Goal: Task Accomplishment & Management: Manage account settings

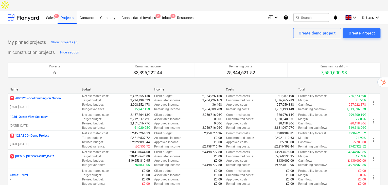
click at [286, 14] on icon "help" at bounding box center [285, 17] width 5 height 6
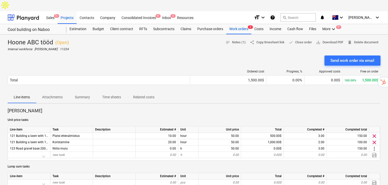
click at [345, 7] on div "Getting notes failed" at bounding box center [316, 5] width 137 height 11
click at [347, 7] on div "Getting notes failed" at bounding box center [316, 5] width 137 height 11
click at [344, 7] on div "Getting notes failed" at bounding box center [316, 5] width 137 height 11
click at [344, 6] on div "Getting notes failed" at bounding box center [316, 5] width 137 height 11
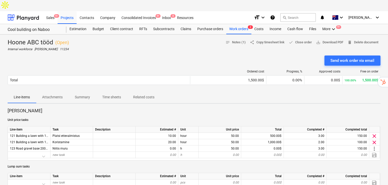
click at [344, 6] on div "Getting notes failed" at bounding box center [316, 5] width 137 height 11
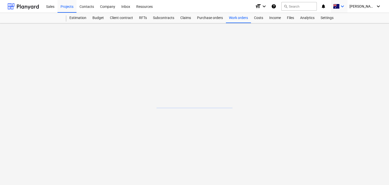
click at [346, 9] on icon "keyboard_arrow_down" at bounding box center [343, 6] width 6 height 6
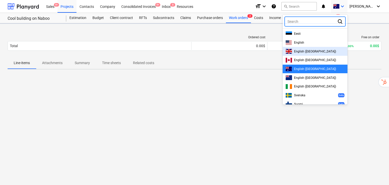
click at [315, 52] on span "English (UK)" at bounding box center [315, 52] width 42 height 4
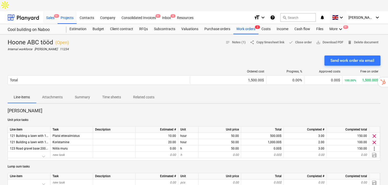
click at [47, 11] on div "Sales 9+" at bounding box center [50, 17] width 14 height 13
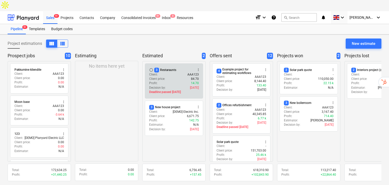
click at [179, 73] on div "Client : AAA123" at bounding box center [174, 75] width 50 height 4
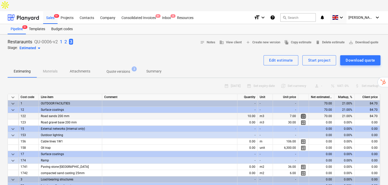
click at [301, 113] on span "calculate" at bounding box center [303, 116] width 6 height 6
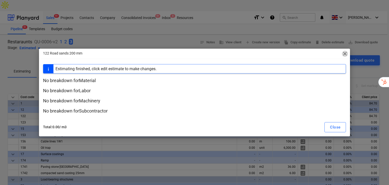
click at [344, 52] on span "close" at bounding box center [345, 54] width 6 height 6
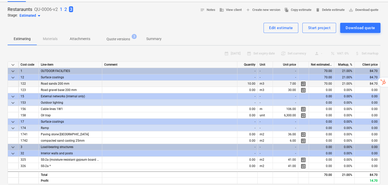
scroll to position [34, 0]
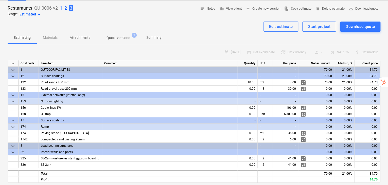
click at [304, 80] on span "calculate" at bounding box center [303, 83] width 6 height 6
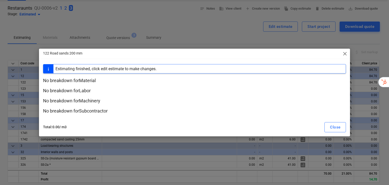
click at [340, 51] on div "122 Road sands 200 mm close" at bounding box center [195, 54] width 312 height 10
click at [345, 54] on span "close" at bounding box center [345, 54] width 6 height 6
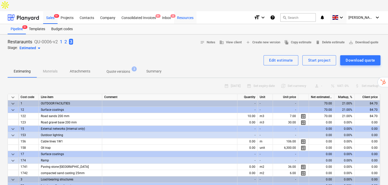
drag, startPoint x: 186, startPoint y: 7, endPoint x: 187, endPoint y: 10, distance: 3.3
click at [186, 11] on div "Resources" at bounding box center [185, 17] width 23 height 13
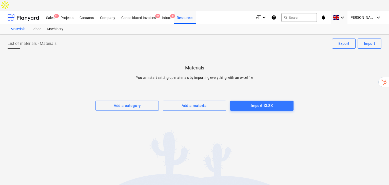
drag, startPoint x: 79, startPoint y: 33, endPoint x: 93, endPoint y: 34, distance: 14.0
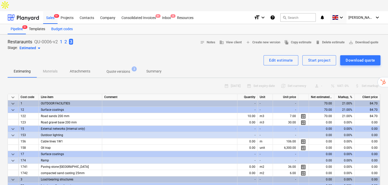
click at [68, 24] on div "Budget codes" at bounding box center [62, 29] width 28 height 10
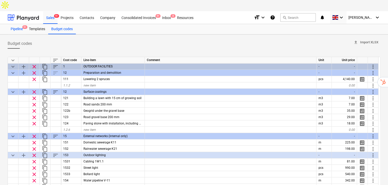
click at [22, 24] on div "Pipeline 9+" at bounding box center [17, 29] width 18 height 10
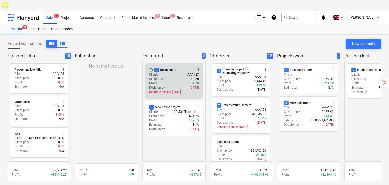
click at [169, 63] on div "radio_button_unchecked 3 Restaraunts more_vert Client : AAA123 Client price : 8…" at bounding box center [174, 80] width 58 height 35
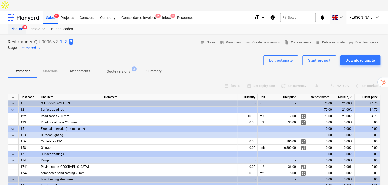
click at [20, 24] on div "Pipeline 9+" at bounding box center [17, 29] width 18 height 10
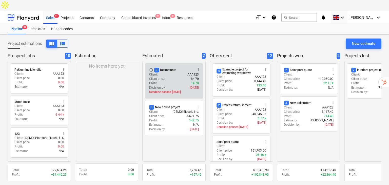
click at [179, 73] on div "Client : AAA123" at bounding box center [174, 75] width 50 height 4
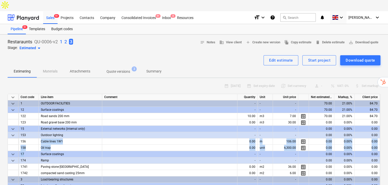
drag, startPoint x: 29, startPoint y: 132, endPoint x: 31, endPoint y: 149, distance: 17.6
click at [31, 148] on div "keyboard_arrow_down Cost code Line-item Comment Quantity Unit Unit price Net es…" at bounding box center [194, 155] width 373 height 123
click at [31, 157] on div "174" at bounding box center [29, 160] width 20 height 6
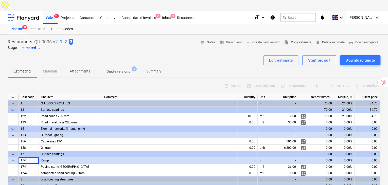
click at [81, 82] on div "calendar_month 16 Oct 2024 calendar_month Set expiry date currency_exchange Set…" at bounding box center [194, 86] width 373 height 8
click at [60, 24] on div "Budget codes" at bounding box center [62, 29] width 28 height 10
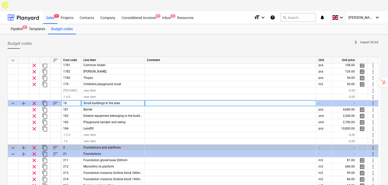
scroll to position [287, 0]
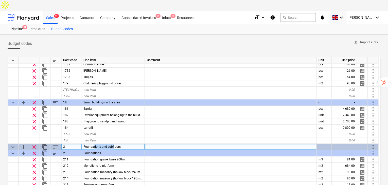
drag, startPoint x: 105, startPoint y: 136, endPoint x: 119, endPoint y: 136, distance: 13.2
click at [119, 145] on span "Foundations and subfloors" at bounding box center [101, 147] width 37 height 4
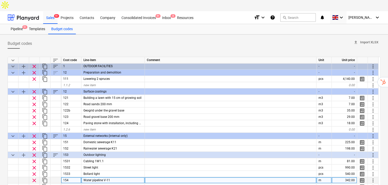
scroll to position [0, 0]
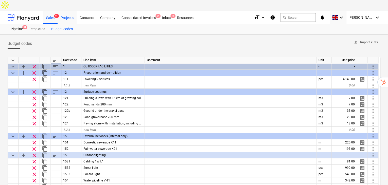
click at [72, 11] on div "Projects" at bounding box center [67, 17] width 19 height 13
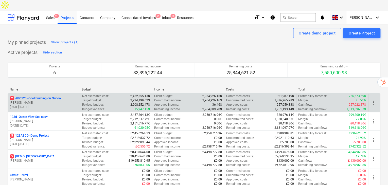
click at [45, 105] on p "01.09.2022 - 27.05.2027" at bounding box center [44, 107] width 68 height 4
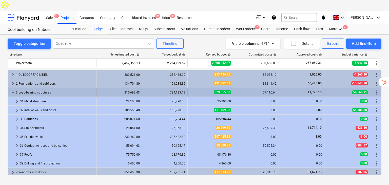
click at [83, 88] on div "3 Load-bearing structures" at bounding box center [55, 92] width 78 height 8
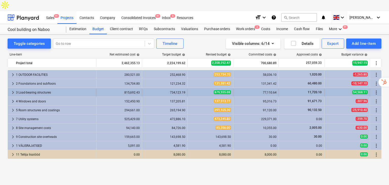
click at [80, 88] on div "3 Load-bearing structures" at bounding box center [55, 92] width 78 height 8
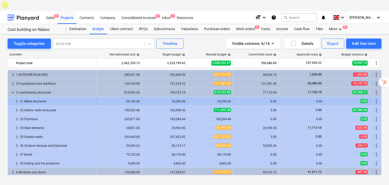
click at [82, 97] on div "31 Metal structures" at bounding box center [57, 101] width 74 height 8
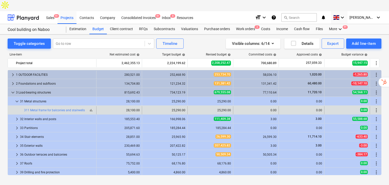
click at [88, 107] on button "bar_chart" at bounding box center [91, 110] width 6 height 6
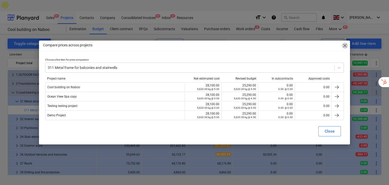
click at [346, 46] on span "close" at bounding box center [345, 46] width 6 height 6
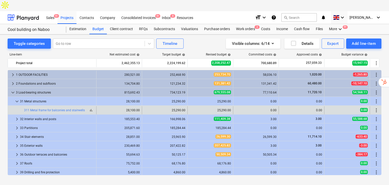
click at [92, 108] on span "bar_chart" at bounding box center [91, 110] width 4 height 4
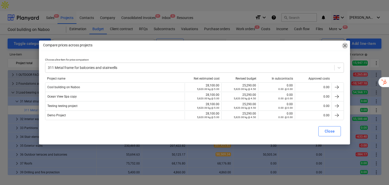
click at [344, 44] on span "close" at bounding box center [345, 46] width 6 height 6
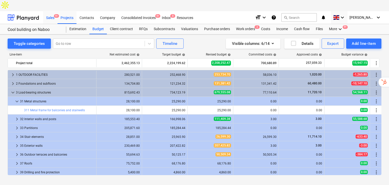
click at [53, 11] on div "Sales 9+" at bounding box center [50, 17] width 14 height 13
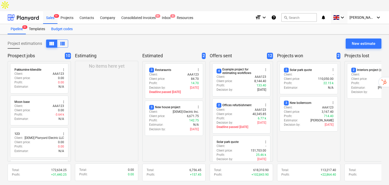
click at [65, 24] on div "Budget codes" at bounding box center [62, 29] width 28 height 10
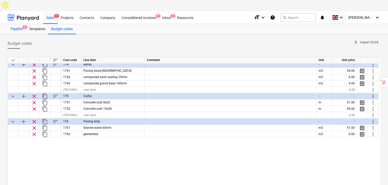
scroll to position [84, 0]
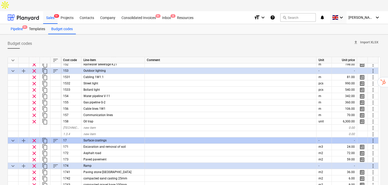
click at [15, 24] on div "Pipeline 9+" at bounding box center [17, 29] width 18 height 10
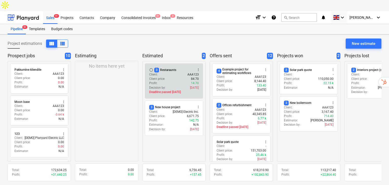
click at [175, 73] on div "Client : AAA123" at bounding box center [174, 75] width 50 height 4
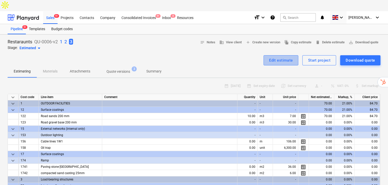
click at [279, 57] on div "Edit estimate" at bounding box center [281, 60] width 24 height 7
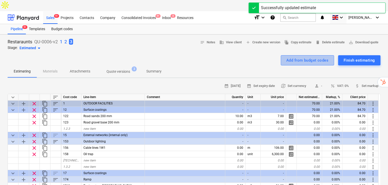
click at [313, 57] on div "Add from budget codes" at bounding box center [307, 60] width 42 height 7
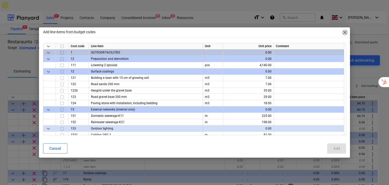
click at [344, 30] on span "close" at bounding box center [345, 32] width 6 height 6
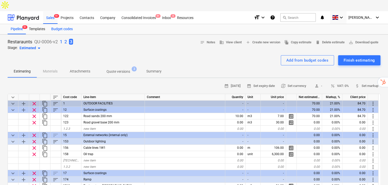
click at [64, 24] on div "Budget codes" at bounding box center [62, 29] width 28 height 10
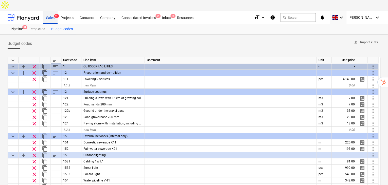
click at [53, 11] on div "Sales 9+" at bounding box center [50, 17] width 14 height 13
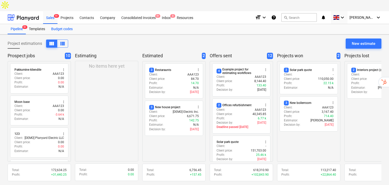
click at [68, 24] on div "Budget codes" at bounding box center [62, 29] width 28 height 10
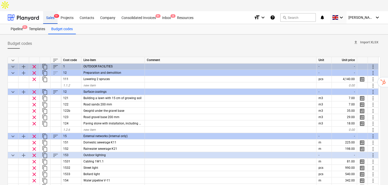
click at [52, 11] on div "Sales 9+" at bounding box center [50, 17] width 14 height 13
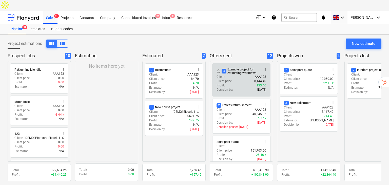
click at [269, 67] on button "more_vert" at bounding box center [266, 70] width 6 height 6
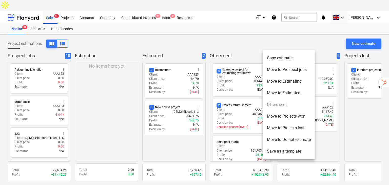
click at [112, 123] on div at bounding box center [194, 92] width 389 height 185
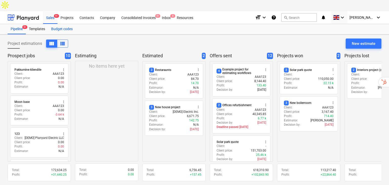
click at [62, 24] on div "Budget codes" at bounding box center [62, 29] width 28 height 10
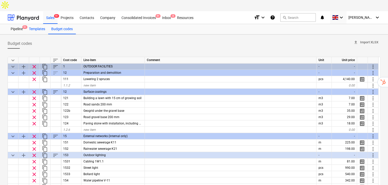
click at [43, 24] on div "Templates" at bounding box center [37, 29] width 22 height 10
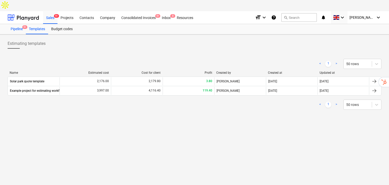
click at [11, 24] on div "Pipeline 9+" at bounding box center [17, 29] width 18 height 10
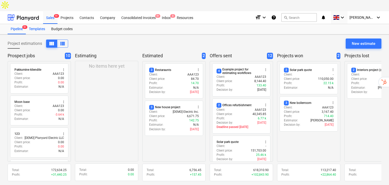
click at [28, 24] on div "Templates" at bounding box center [37, 29] width 22 height 10
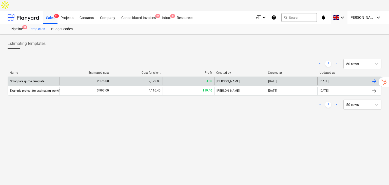
click at [78, 77] on div "2,176.00" at bounding box center [86, 81] width 52 height 8
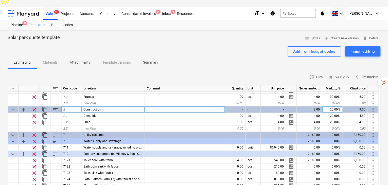
scroll to position [17, 0]
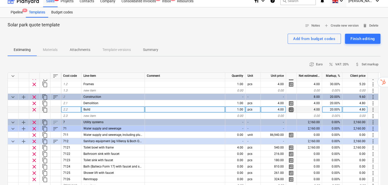
click at [291, 106] on span "calculate" at bounding box center [291, 109] width 6 height 6
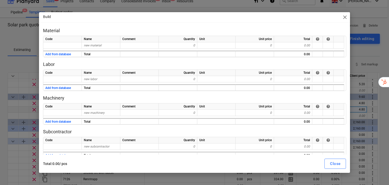
click at [345, 19] on span "close" at bounding box center [345, 17] width 6 height 6
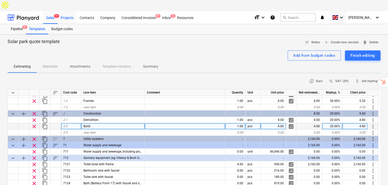
click at [66, 11] on div "Projects" at bounding box center [67, 17] width 19 height 13
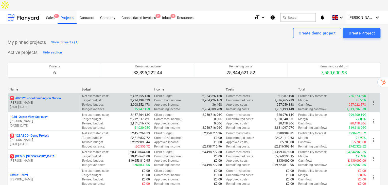
click at [42, 96] on p "2 ABC123 - Cool building on Naboo" at bounding box center [35, 98] width 51 height 4
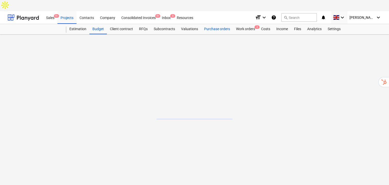
click at [222, 24] on div "Purchase orders" at bounding box center [217, 29] width 32 height 10
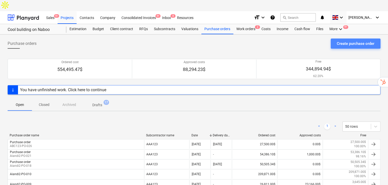
click at [358, 39] on button "Create purchase order" at bounding box center [356, 44] width 50 height 10
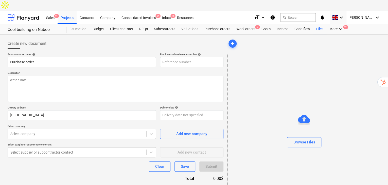
type textarea "x"
type input "ABC123-PO-030"
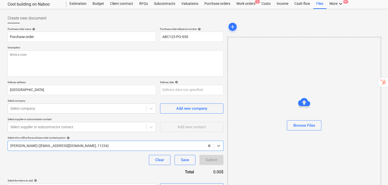
scroll to position [26, 0]
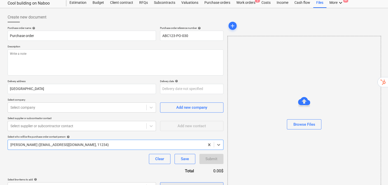
click at [202, 184] on div "Select in bulk" at bounding box center [191, 187] width 23 height 7
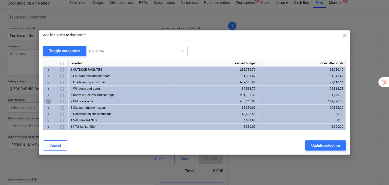
click at [47, 102] on span "keyboard_arrow_right" at bounding box center [48, 102] width 6 height 6
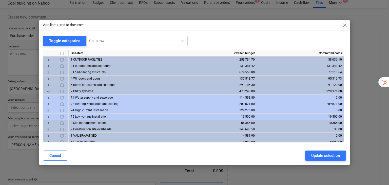
click at [50, 89] on span "keyboard_arrow_down" at bounding box center [48, 91] width 6 height 6
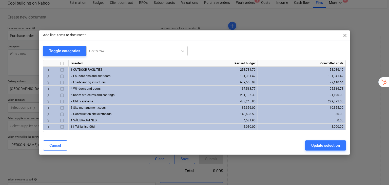
click at [49, 99] on span "keyboard_arrow_right" at bounding box center [48, 102] width 6 height 6
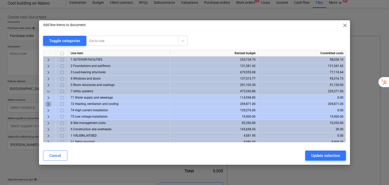
click at [46, 102] on span "keyboard_arrow_right" at bounding box center [48, 104] width 6 height 6
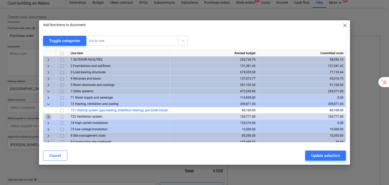
click at [48, 116] on span "keyboard_arrow_right" at bounding box center [48, 117] width 6 height 6
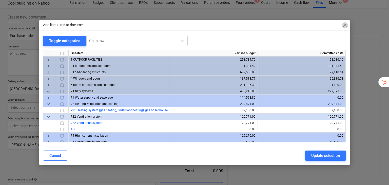
drag, startPoint x: 346, startPoint y: 26, endPoint x: 336, endPoint y: 23, distance: 9.6
click at [346, 26] on span "close" at bounding box center [345, 25] width 6 height 6
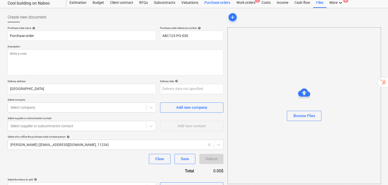
scroll to position [0, 0]
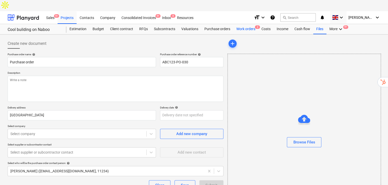
click at [248, 24] on div "Work orders 2" at bounding box center [245, 29] width 25 height 10
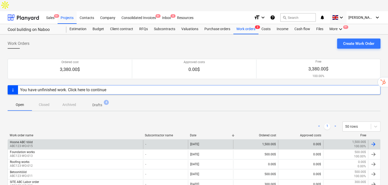
click at [43, 140] on div "Hoone ABC tööd ABC123-WO-015" at bounding box center [75, 144] width 135 height 9
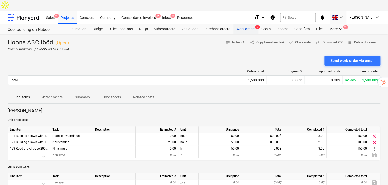
click at [241, 24] on div "Work orders 2" at bounding box center [245, 29] width 25 height 10
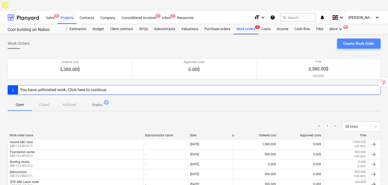
click at [343, 39] on button "Create Work Order" at bounding box center [358, 44] width 43 height 10
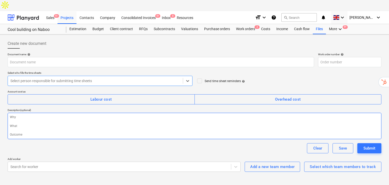
type textarea "x"
type input "ABC123-WO-017"
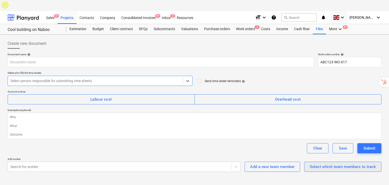
click at [332, 162] on button "Select which team members to track" at bounding box center [342, 167] width 77 height 10
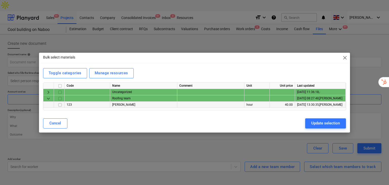
click at [59, 104] on input "checkbox" at bounding box center [60, 105] width 6 height 6
click at [321, 126] on div "Update selection" at bounding box center [326, 123] width 29 height 7
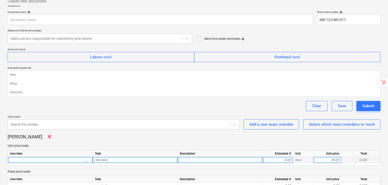
scroll to position [55, 0]
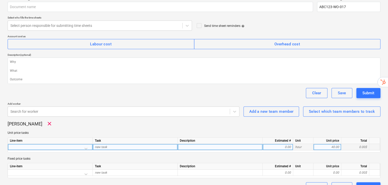
click at [123, 144] on div "new task" at bounding box center [135, 147] width 85 height 6
click at [89, 144] on div at bounding box center [50, 148] width 81 height 9
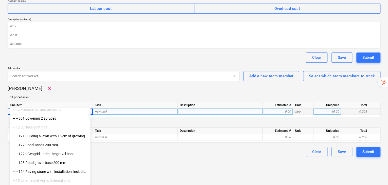
scroll to position [51, 0]
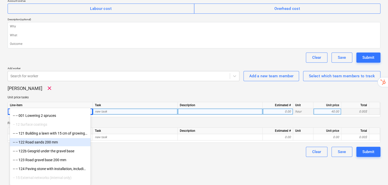
click at [52, 144] on div "-- -- 122 Road sands 200 mm" at bounding box center [50, 142] width 81 height 8
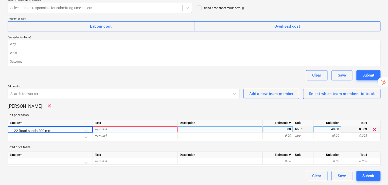
scroll to position [62, 0]
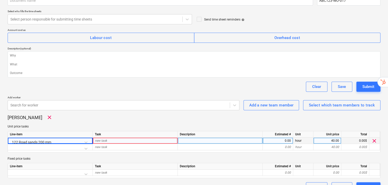
click at [96, 139] on span "new task" at bounding box center [101, 141] width 12 height 4
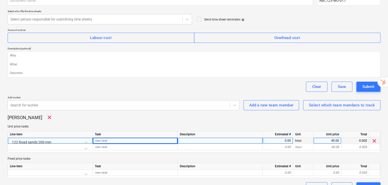
drag, startPoint x: 11, startPoint y: 106, endPoint x: 21, endPoint y: 105, distance: 9.4
click at [21, 115] on p "John Low" at bounding box center [25, 118] width 35 height 6
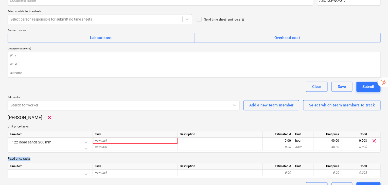
drag, startPoint x: 11, startPoint y: 146, endPoint x: 37, endPoint y: 147, distance: 25.4
click at [37, 147] on div "Create new document Document name help Work order number help ABC123-WO-017 Sel…" at bounding box center [194, 85] width 377 height 220
drag, startPoint x: 11, startPoint y: 113, endPoint x: 27, endPoint y: 114, distance: 16.2
click at [27, 124] on p "Unit price tasks" at bounding box center [194, 126] width 373 height 4
click at [31, 114] on div "John Low clear Unit price tasks Line-item Task Description Estimated # Unit Uni…" at bounding box center [194, 146] width 373 height 64
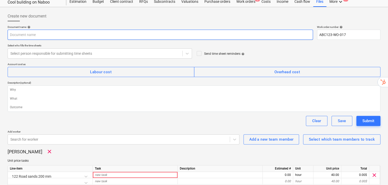
scroll to position [0, 0]
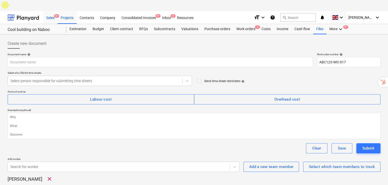
click at [48, 11] on div "Sales 9+" at bounding box center [50, 17] width 14 height 13
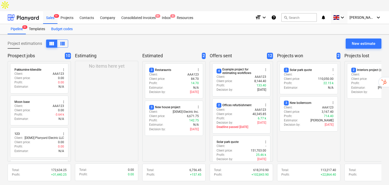
click at [67, 24] on div "Budget codes" at bounding box center [62, 29] width 28 height 10
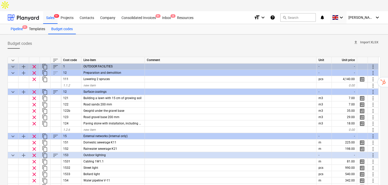
click at [13, 24] on div "Pipeline 9+" at bounding box center [17, 29] width 18 height 10
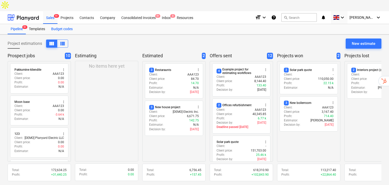
click at [69, 24] on div "Budget codes" at bounding box center [62, 29] width 28 height 10
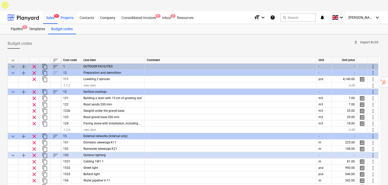
click at [66, 11] on div "Projects" at bounding box center [67, 17] width 19 height 13
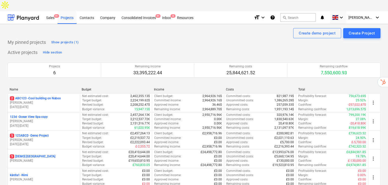
click at [48, 101] on p "[PERSON_NAME]" at bounding box center [44, 103] width 68 height 4
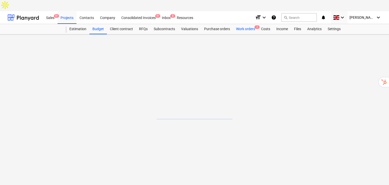
click at [245, 24] on div "Work orders 2" at bounding box center [245, 29] width 25 height 10
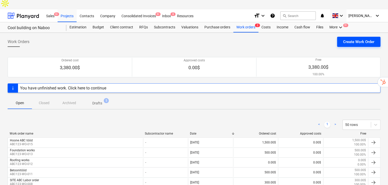
scroll to position [1, 0]
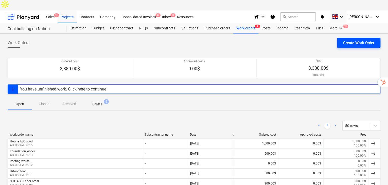
click at [354, 40] on div "Create Work Order" at bounding box center [358, 43] width 31 height 7
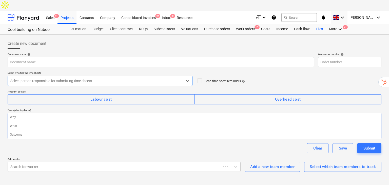
type textarea "x"
type input "ABC123-WO-018"
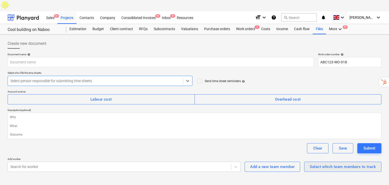
click at [320, 164] on div "Select which team members to track" at bounding box center [343, 167] width 66 height 7
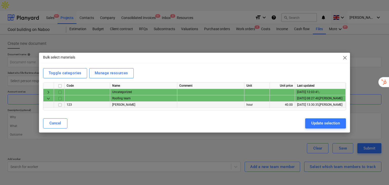
click at [59, 104] on input "checkbox" at bounding box center [60, 105] width 6 height 6
click at [318, 128] on button "Update selection" at bounding box center [325, 123] width 41 height 10
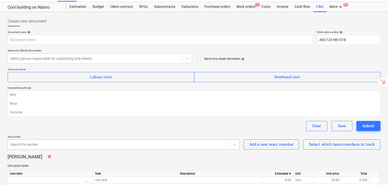
scroll to position [55, 0]
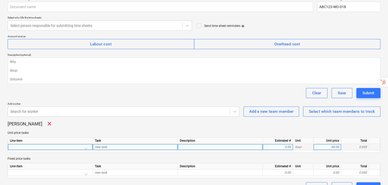
click at [79, 144] on div at bounding box center [50, 148] width 81 height 9
click at [126, 121] on div "John Low clear Unit price tasks Line-item Task Description Estimated # Unit Uni…" at bounding box center [194, 149] width 373 height 57
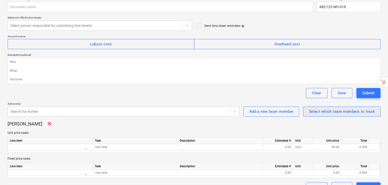
click at [329, 108] on div "Select which team members to track" at bounding box center [342, 111] width 66 height 7
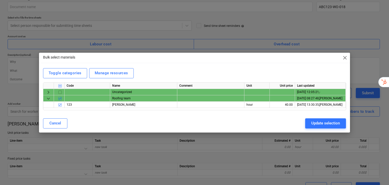
type textarea "x"
click at [49, 93] on span "keyboard_arrow_right" at bounding box center [48, 92] width 6 height 6
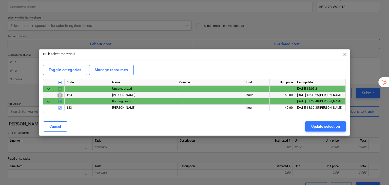
click at [61, 97] on input "checkbox" at bounding box center [60, 95] width 6 height 6
checkbox input "true"
click at [346, 55] on span "close" at bounding box center [345, 54] width 6 height 6
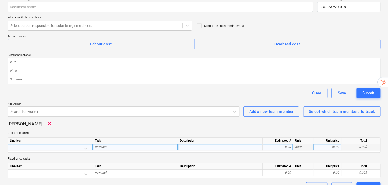
click at [79, 144] on div at bounding box center [50, 148] width 81 height 9
click at [112, 141] on html "Sales 9+ Projects Contacts Company Consolidated Invoices 9+ Inbox 8 Resources f…" at bounding box center [194, 43] width 388 height 196
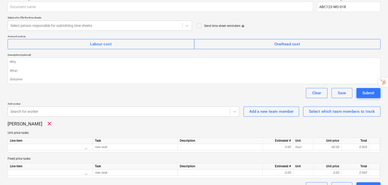
click at [85, 139] on div "Line-item Task Description Estimated # Unit Unit price Total new task 0.00 hour…" at bounding box center [194, 144] width 373 height 15
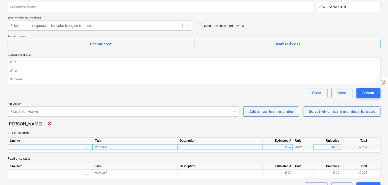
click at [86, 144] on div at bounding box center [50, 148] width 81 height 9
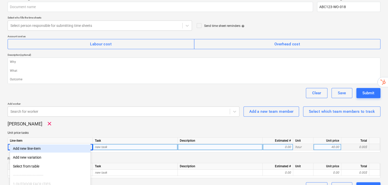
scroll to position [91, 0]
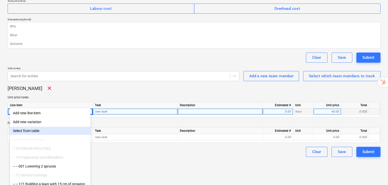
drag, startPoint x: 34, startPoint y: 127, endPoint x: 34, endPoint y: 131, distance: 4.6
click at [34, 131] on div "Select from table" at bounding box center [50, 131] width 81 height 8
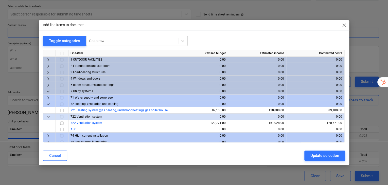
scroll to position [55, 0]
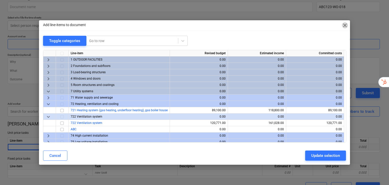
click at [346, 25] on span "close" at bounding box center [345, 25] width 6 height 6
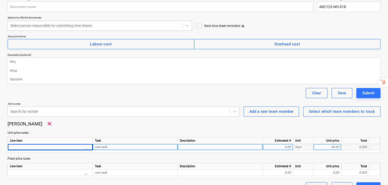
click at [87, 144] on div at bounding box center [50, 148] width 81 height 9
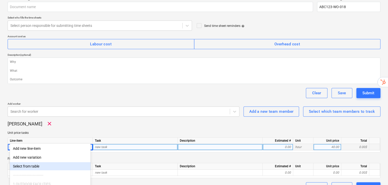
scroll to position [91, 0]
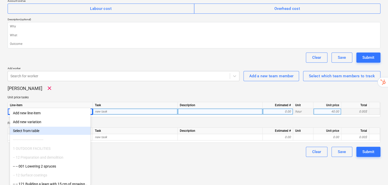
click at [31, 130] on div "Select from table" at bounding box center [50, 131] width 81 height 8
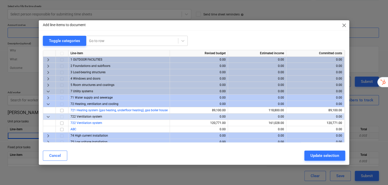
scroll to position [55, 0]
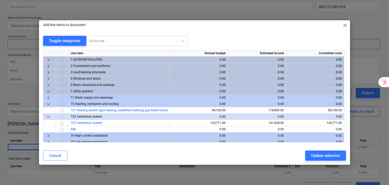
click at [49, 72] on span "keyboard_arrow_right" at bounding box center [48, 72] width 6 height 6
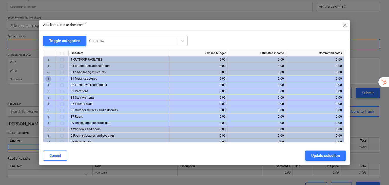
click at [50, 81] on span "keyboard_arrow_right" at bounding box center [48, 79] width 6 height 6
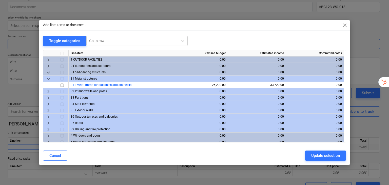
click at [48, 88] on span "keyboard_arrow_right" at bounding box center [48, 91] width 6 height 6
click at [47, 91] on span "keyboard_arrow_right" at bounding box center [48, 91] width 6 height 6
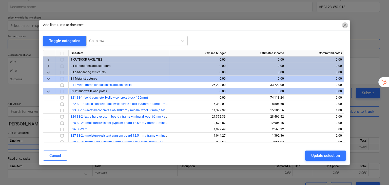
drag, startPoint x: 344, startPoint y: 25, endPoint x: 209, endPoint y: 41, distance: 136.3
click at [344, 25] on span "close" at bounding box center [345, 25] width 6 height 6
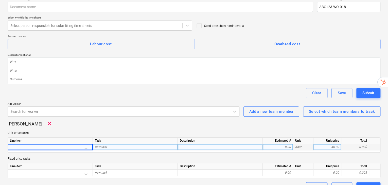
click at [86, 144] on div at bounding box center [50, 148] width 81 height 9
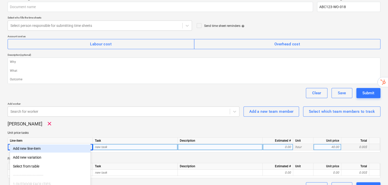
scroll to position [91, 0]
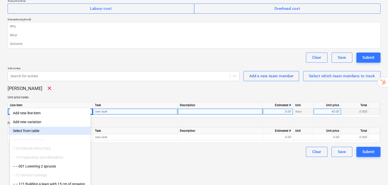
click at [39, 131] on div "Select from table" at bounding box center [50, 131] width 81 height 8
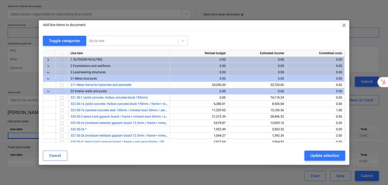
scroll to position [55, 0]
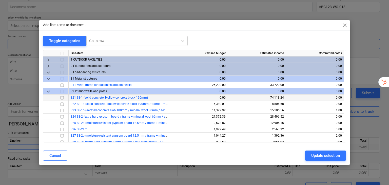
click at [61, 100] on input "checkbox" at bounding box center [62, 98] width 6 height 6
click at [61, 107] on div at bounding box center [62, 110] width 13 height 6
click at [62, 118] on div at bounding box center [62, 117] width 13 height 6
click at [61, 123] on div at bounding box center [62, 123] width 13 height 6
click at [61, 85] on div at bounding box center [62, 85] width 13 height 6
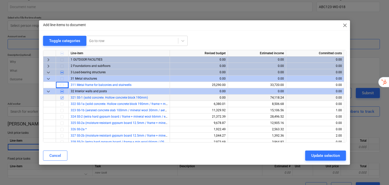
click at [346, 26] on span "close" at bounding box center [345, 25] width 6 height 6
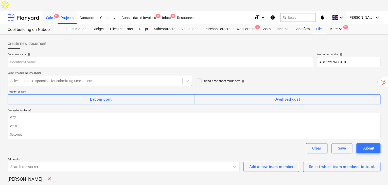
drag, startPoint x: 50, startPoint y: 8, endPoint x: 53, endPoint y: 11, distance: 4.7
click at [50, 11] on div "Sales 9+" at bounding box center [50, 17] width 14 height 13
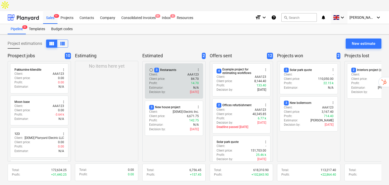
click at [160, 81] on div "Profit : 14.70" at bounding box center [174, 83] width 50 height 4
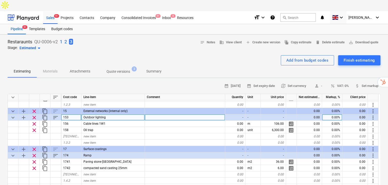
scroll to position [30, 0]
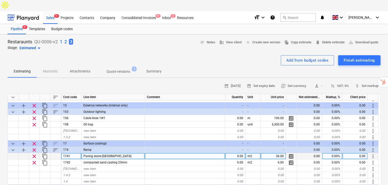
click at [293, 153] on span "calculate" at bounding box center [291, 156] width 6 height 6
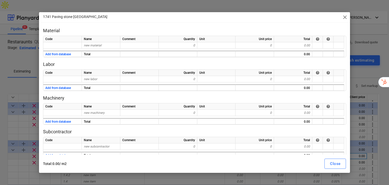
click at [345, 16] on span "close" at bounding box center [345, 17] width 6 height 6
type textarea "x"
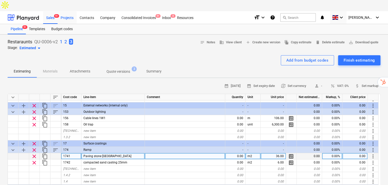
click at [66, 11] on div "Projects" at bounding box center [67, 17] width 19 height 13
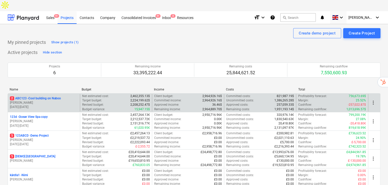
click at [28, 96] on p "2 ABC123 - Cool building on Naboo" at bounding box center [35, 98] width 51 height 4
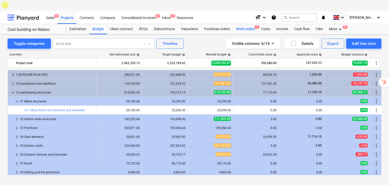
click at [247, 24] on div "Work orders 2" at bounding box center [245, 29] width 25 height 10
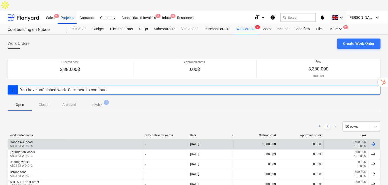
click at [35, 140] on div "Hoone ABC tööd ABC123-WO-015" at bounding box center [75, 144] width 135 height 9
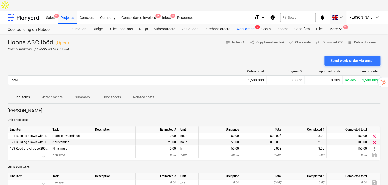
scroll to position [34, 0]
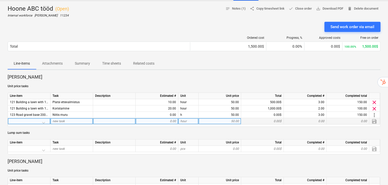
click at [45, 118] on div at bounding box center [29, 122] width 38 height 9
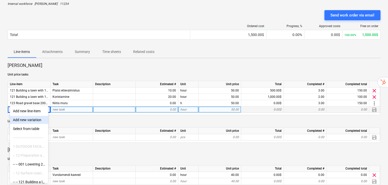
click at [66, 107] on div "Peeter Pale Unit price tasks Line-item Task Description Estimated # Unit Unit p…" at bounding box center [194, 138] width 373 height 152
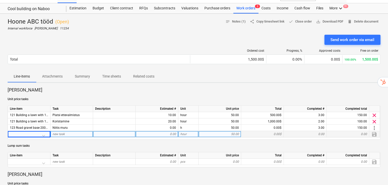
scroll to position [51, 0]
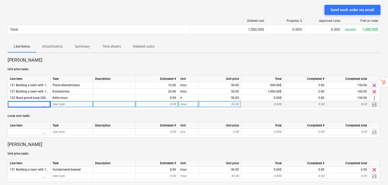
click at [43, 101] on div at bounding box center [29, 105] width 38 height 9
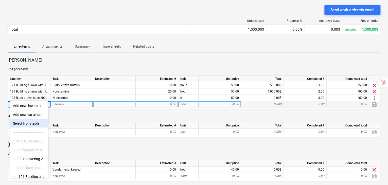
click at [135, 152] on p "Unit price tasks" at bounding box center [194, 154] width 373 height 4
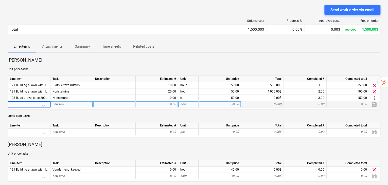
click at [44, 101] on div at bounding box center [29, 105] width 38 height 9
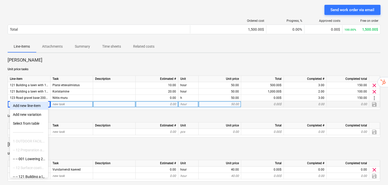
click at [46, 103] on icon at bounding box center [43, 105] width 5 height 5
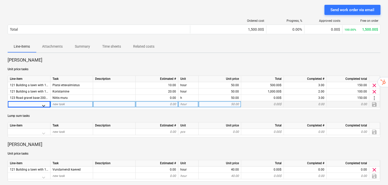
click at [44, 103] on icon at bounding box center [43, 105] width 5 height 5
click at [46, 103] on icon at bounding box center [43, 105] width 5 height 5
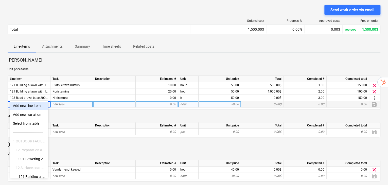
click at [36, 103] on div at bounding box center [24, 106] width 25 height 6
click at [46, 103] on icon at bounding box center [43, 105] width 5 height 5
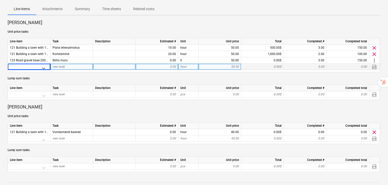
scroll to position [101, 0]
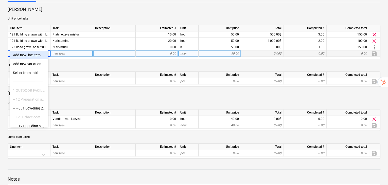
click at [44, 50] on div at bounding box center [43, 54] width 9 height 9
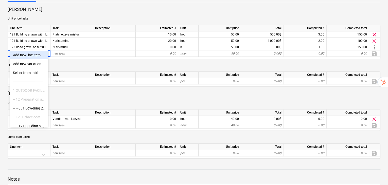
click at [77, 56] on div "Peeter Pale Unit price tasks Line-item Task Description Estimated # Unit Unit p…" at bounding box center [194, 82] width 373 height 152
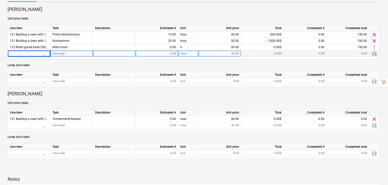
click at [46, 50] on div at bounding box center [29, 54] width 38 height 9
click at [71, 51] on div "Peeter Pale Unit price tasks Line-item Task Description Estimated # Unit Unit p…" at bounding box center [194, 82] width 373 height 152
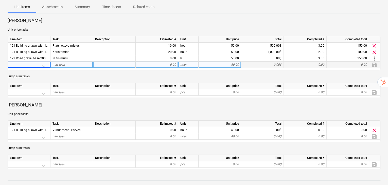
scroll to position [84, 0]
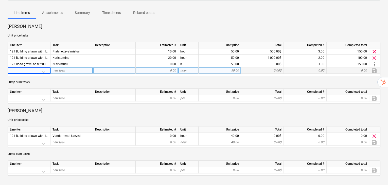
click at [47, 67] on div at bounding box center [29, 71] width 38 height 9
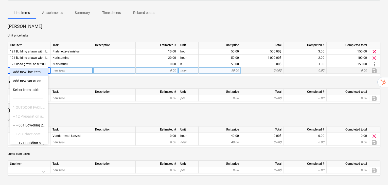
click at [45, 69] on icon at bounding box center [43, 71] width 5 height 5
click at [42, 69] on icon at bounding box center [43, 71] width 5 height 5
click at [44, 69] on icon at bounding box center [43, 71] width 5 height 5
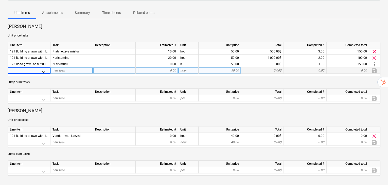
click at [45, 69] on icon at bounding box center [43, 71] width 5 height 5
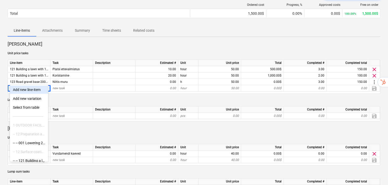
scroll to position [51, 0]
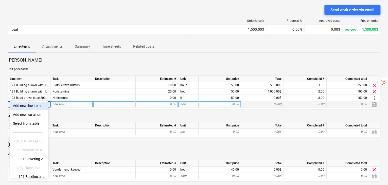
click at [42, 103] on icon at bounding box center [43, 105] width 5 height 5
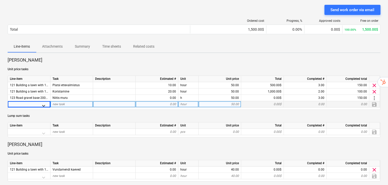
click at [44, 103] on icon at bounding box center [43, 105] width 5 height 5
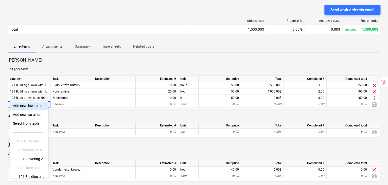
click at [41, 103] on div "Add new line-item" at bounding box center [29, 106] width 38 height 8
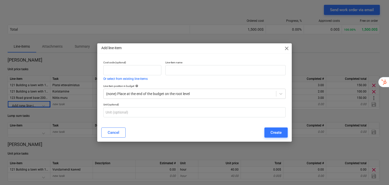
click at [288, 48] on span "close" at bounding box center [287, 48] width 6 height 6
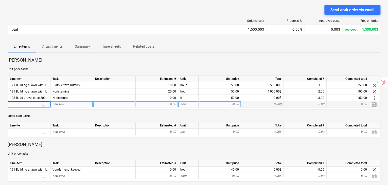
click at [44, 101] on div at bounding box center [29, 105] width 38 height 9
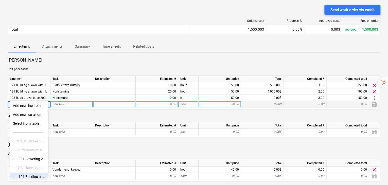
click at [74, 114] on p "Lump sum tasks" at bounding box center [194, 116] width 373 height 4
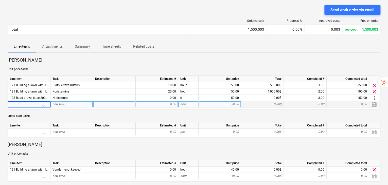
click at [40, 101] on div at bounding box center [29, 105] width 38 height 9
drag, startPoint x: 72, startPoint y: 103, endPoint x: 68, endPoint y: 102, distance: 4.0
click at [72, 114] on p "Lump sum tasks" at bounding box center [194, 116] width 373 height 4
click at [41, 101] on div at bounding box center [29, 105] width 38 height 9
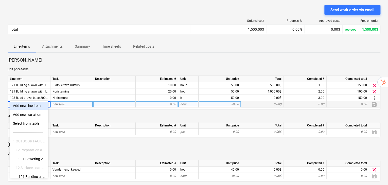
click at [44, 103] on icon at bounding box center [43, 105] width 5 height 5
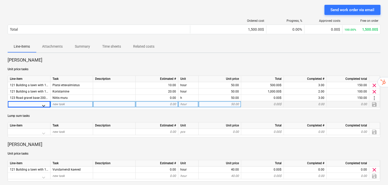
click at [44, 103] on icon at bounding box center [43, 105] width 5 height 5
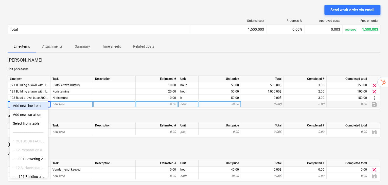
click at [44, 103] on icon at bounding box center [43, 105] width 5 height 5
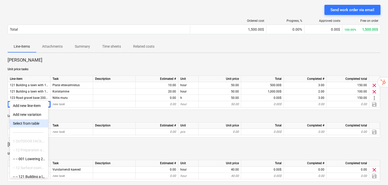
click at [23, 125] on div "Select from table" at bounding box center [29, 123] width 38 height 8
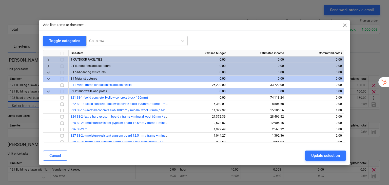
drag, startPoint x: 345, startPoint y: 24, endPoint x: 351, endPoint y: 35, distance: 12.4
click at [345, 24] on span "close" at bounding box center [345, 25] width 6 height 6
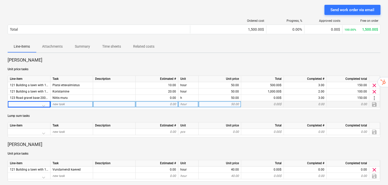
click at [46, 101] on div at bounding box center [29, 105] width 38 height 9
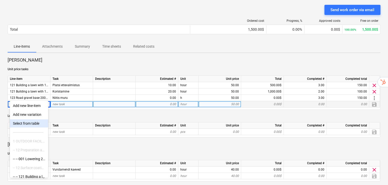
click at [35, 124] on div "Select from table" at bounding box center [29, 123] width 38 height 8
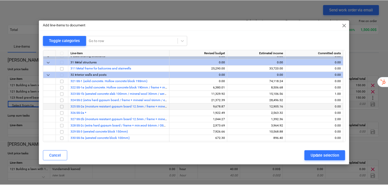
scroll to position [17, 0]
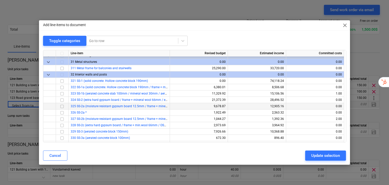
click at [62, 108] on input "checkbox" at bounding box center [62, 106] width 6 height 6
click at [346, 24] on span "close" at bounding box center [345, 25] width 6 height 6
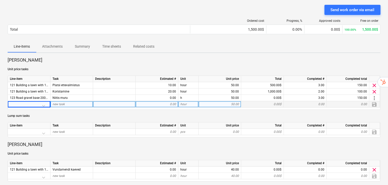
click at [43, 101] on div at bounding box center [29, 105] width 38 height 9
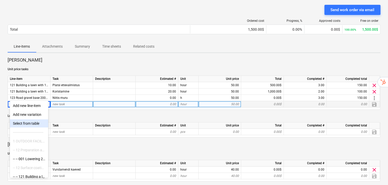
click at [35, 126] on div "Select from table" at bounding box center [29, 123] width 38 height 8
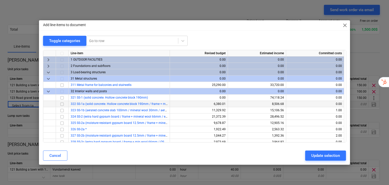
click at [64, 100] on input "checkbox" at bounding box center [62, 98] width 6 height 6
click at [63, 105] on div at bounding box center [62, 104] width 13 height 6
click at [60, 118] on div at bounding box center [62, 117] width 13 height 6
click at [62, 132] on div at bounding box center [62, 129] width 13 height 6
click at [344, 25] on span "close" at bounding box center [345, 25] width 6 height 6
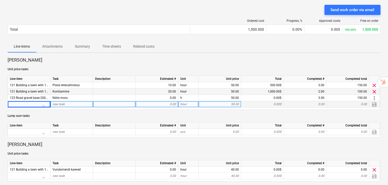
click at [59, 88] on div "Koristamine" at bounding box center [71, 91] width 43 height 6
click at [69, 88] on div "Koristamine" at bounding box center [71, 91] width 43 height 6
click at [68, 90] on span "Koristamine" at bounding box center [60, 92] width 17 height 4
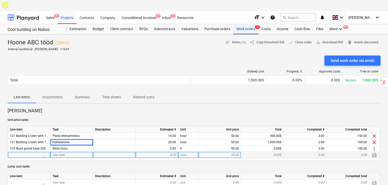
drag, startPoint x: 246, startPoint y: 16, endPoint x: 245, endPoint y: 21, distance: 4.4
click at [246, 24] on div "Work orders 2" at bounding box center [245, 29] width 25 height 10
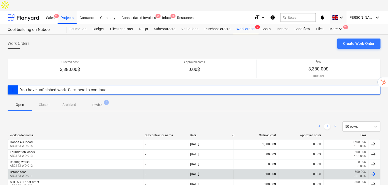
scroll to position [51, 0]
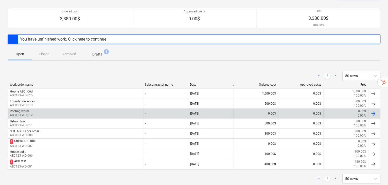
click at [44, 109] on div "Roofing works ABC123-WO-012" at bounding box center [75, 113] width 135 height 9
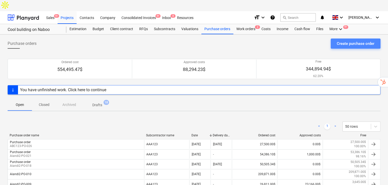
click at [353, 40] on div "Create purchase order" at bounding box center [356, 43] width 38 height 7
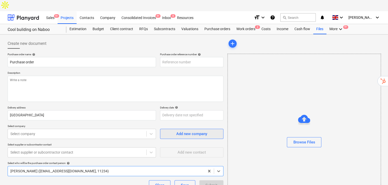
type textarea "x"
type input "ABC123-PO-031"
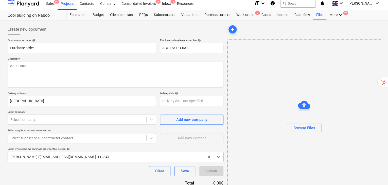
scroll to position [26, 0]
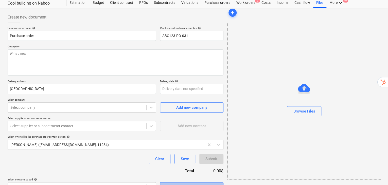
click at [212, 184] on span "Select in bulk" at bounding box center [191, 187] width 51 height 7
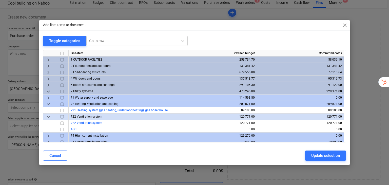
click at [45, 73] on div "keyboard_arrow_right" at bounding box center [49, 72] width 13 height 6
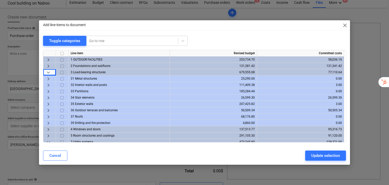
click at [47, 79] on span "keyboard_arrow_right" at bounding box center [48, 79] width 6 height 6
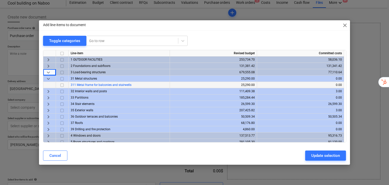
click at [61, 85] on input "checkbox" at bounding box center [62, 85] width 6 height 6
click at [50, 105] on span "keyboard_arrow_right" at bounding box center [48, 104] width 6 height 6
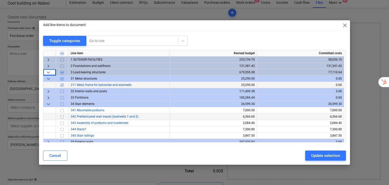
click at [49, 118] on div at bounding box center [49, 117] width 13 height 6
drag, startPoint x: 63, startPoint y: 117, endPoint x: 64, endPoint y: 126, distance: 9.2
click at [63, 118] on input "checkbox" at bounding box center [62, 117] width 6 height 6
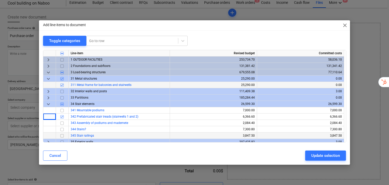
click at [64, 133] on input "checkbox" at bounding box center [62, 136] width 6 height 6
click at [346, 26] on span "close" at bounding box center [345, 25] width 6 height 6
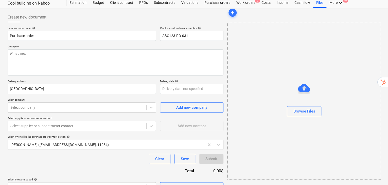
type textarea "x"
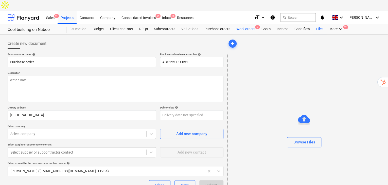
click at [249, 24] on div "Work orders 2" at bounding box center [245, 29] width 25 height 10
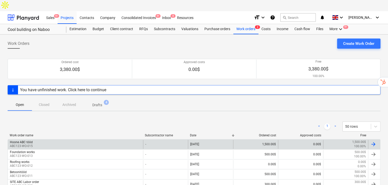
click at [25, 140] on div "Hoone ABC tööd" at bounding box center [21, 142] width 23 height 4
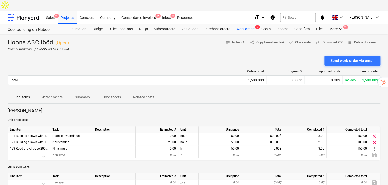
drag, startPoint x: 14, startPoint y: 99, endPoint x: 32, endPoint y: 100, distance: 18.0
click at [33, 108] on p "Peeter Pale" at bounding box center [194, 111] width 373 height 6
drag, startPoint x: 8, startPoint y: 100, endPoint x: 35, endPoint y: 106, distance: 27.9
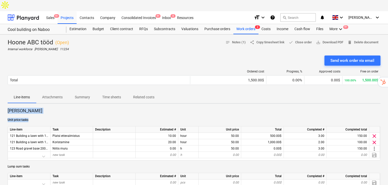
click at [35, 108] on div "Peeter Pale Unit price tasks Line-item Task Description Estimated # Unit Unit p…" at bounding box center [194, 184] width 373 height 152
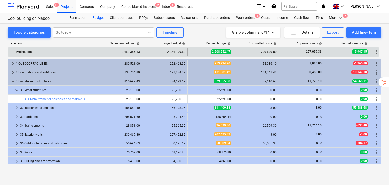
click at [10, 72] on div "keyboard_arrow_right 2 Foundations and subfloors" at bounding box center [52, 72] width 89 height 8
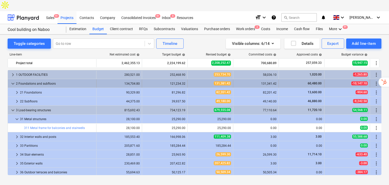
click at [17, 80] on div "2 Foundations and subfloors" at bounding box center [55, 84] width 78 height 8
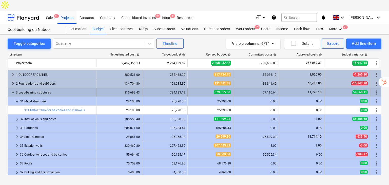
click at [9, 88] on div "keyboard_arrow_down 3 Load-bearing structures" at bounding box center [52, 92] width 89 height 8
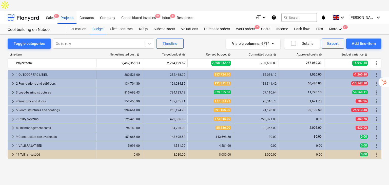
click at [304, 73] on div "1,020.00" at bounding box center [301, 75] width 41 height 4
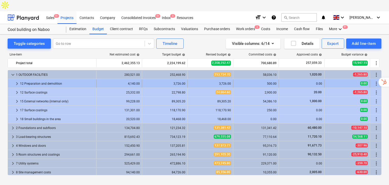
click at [304, 80] on div "0.00" at bounding box center [301, 84] width 41 height 8
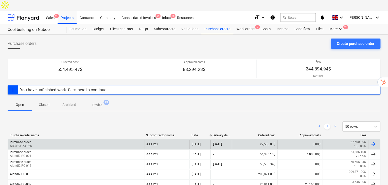
click at [29, 144] on p "ABC123-PO-026" at bounding box center [21, 146] width 22 height 4
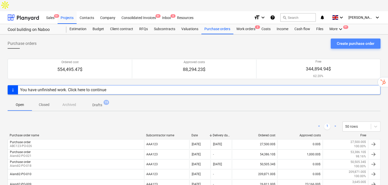
click at [338, 40] on div "Create purchase order" at bounding box center [356, 43] width 38 height 7
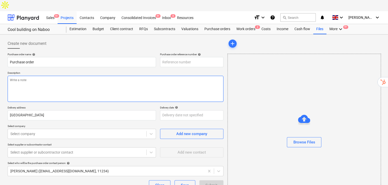
type textarea "x"
type input "ABC123-PO-032"
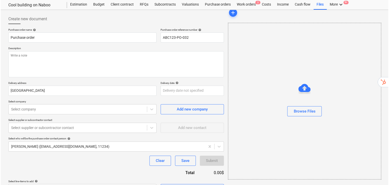
scroll to position [26, 0]
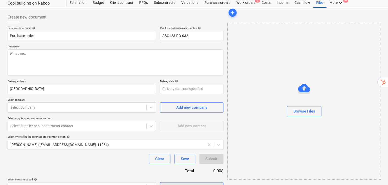
click at [187, 184] on div "Select in bulk" at bounding box center [191, 187] width 23 height 7
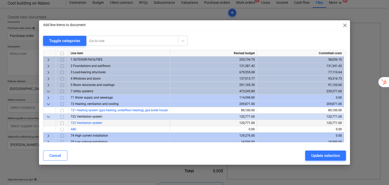
click at [62, 124] on input "checkbox" at bounding box center [62, 123] width 6 height 6
click at [63, 109] on input "checkbox" at bounding box center [62, 110] width 6 height 6
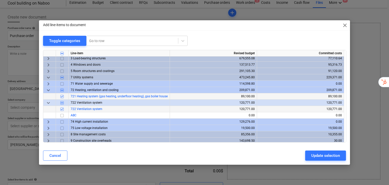
scroll to position [0, 0]
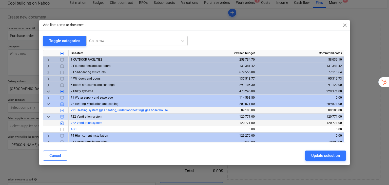
drag, startPoint x: 46, startPoint y: 89, endPoint x: 51, endPoint y: 93, distance: 5.9
click at [46, 90] on span "keyboard_arrow_down" at bounding box center [48, 91] width 6 height 6
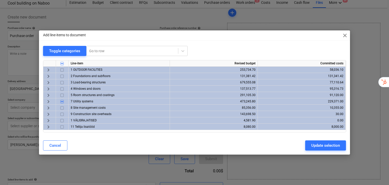
click at [50, 86] on span "keyboard_arrow_right" at bounding box center [48, 89] width 6 height 6
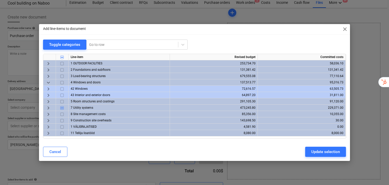
click at [48, 93] on span "keyboard_arrow_right" at bounding box center [48, 95] width 6 height 6
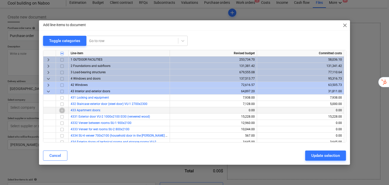
click at [60, 111] on input "checkbox" at bounding box center [62, 110] width 6 height 6
type textarea "x"
